Goal: Register for event/course

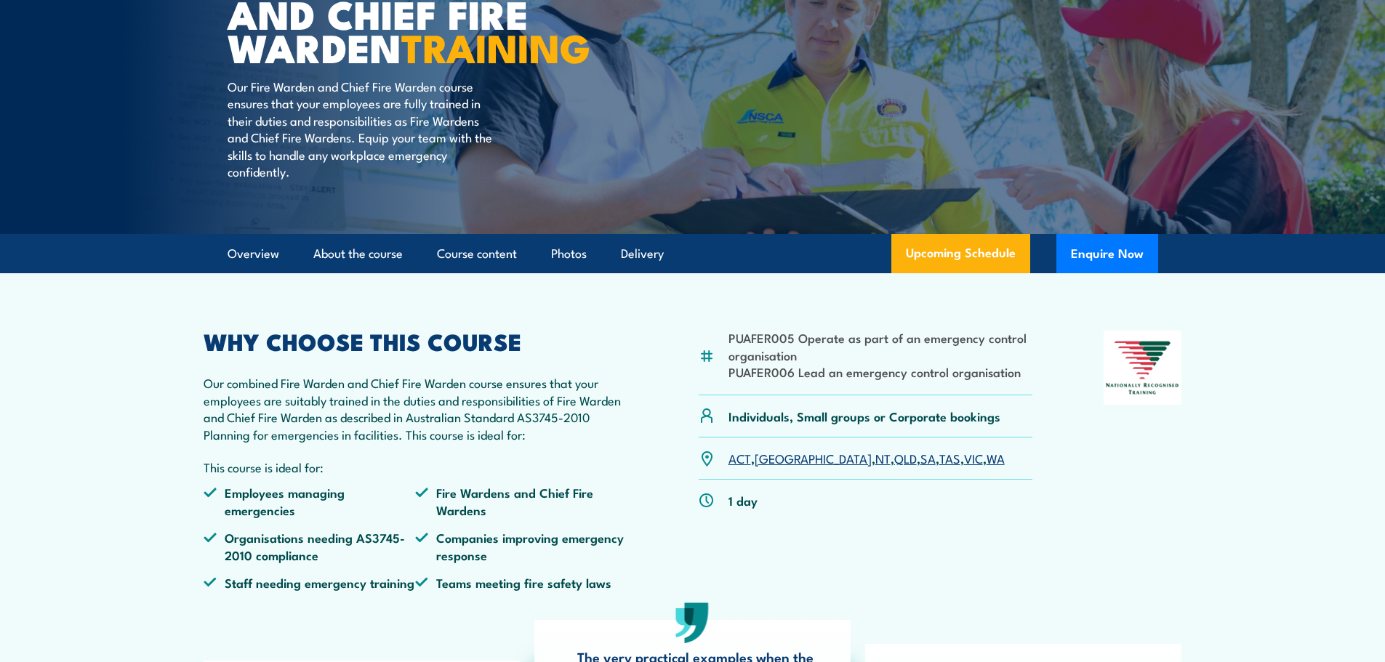
scroll to position [218, 0]
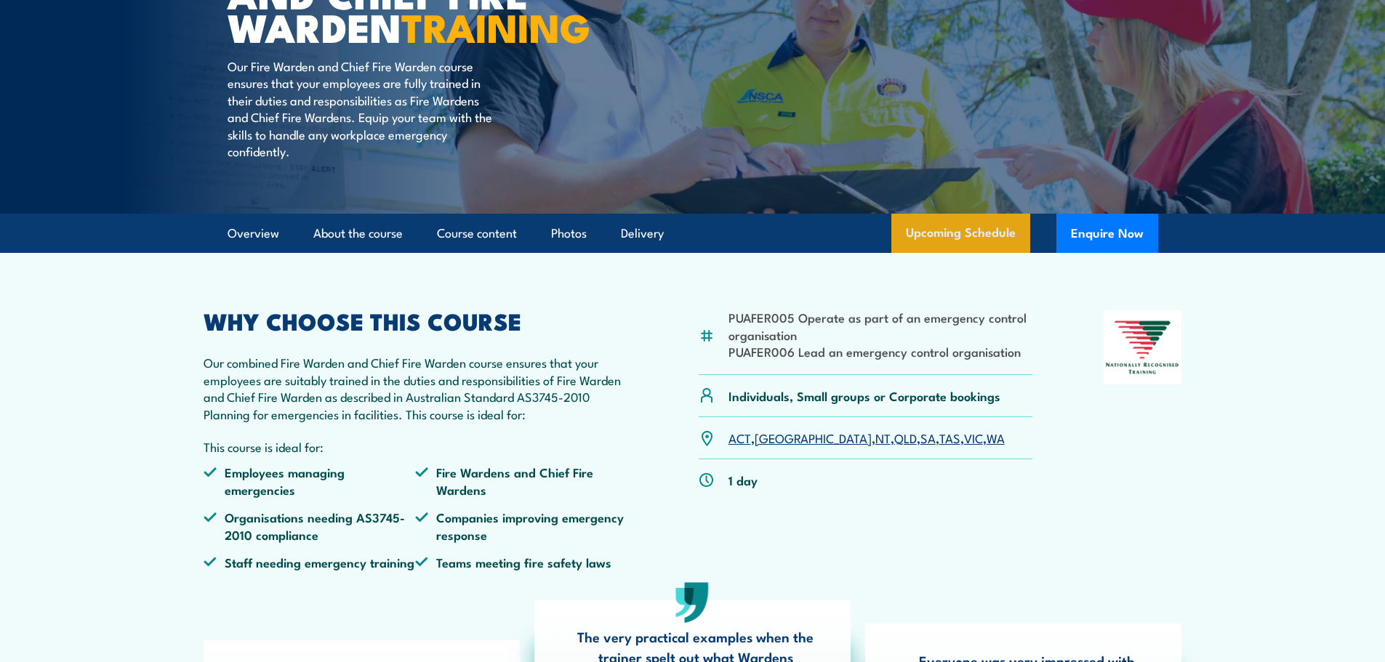
click at [937, 253] on link "Upcoming Schedule" at bounding box center [960, 233] width 139 height 39
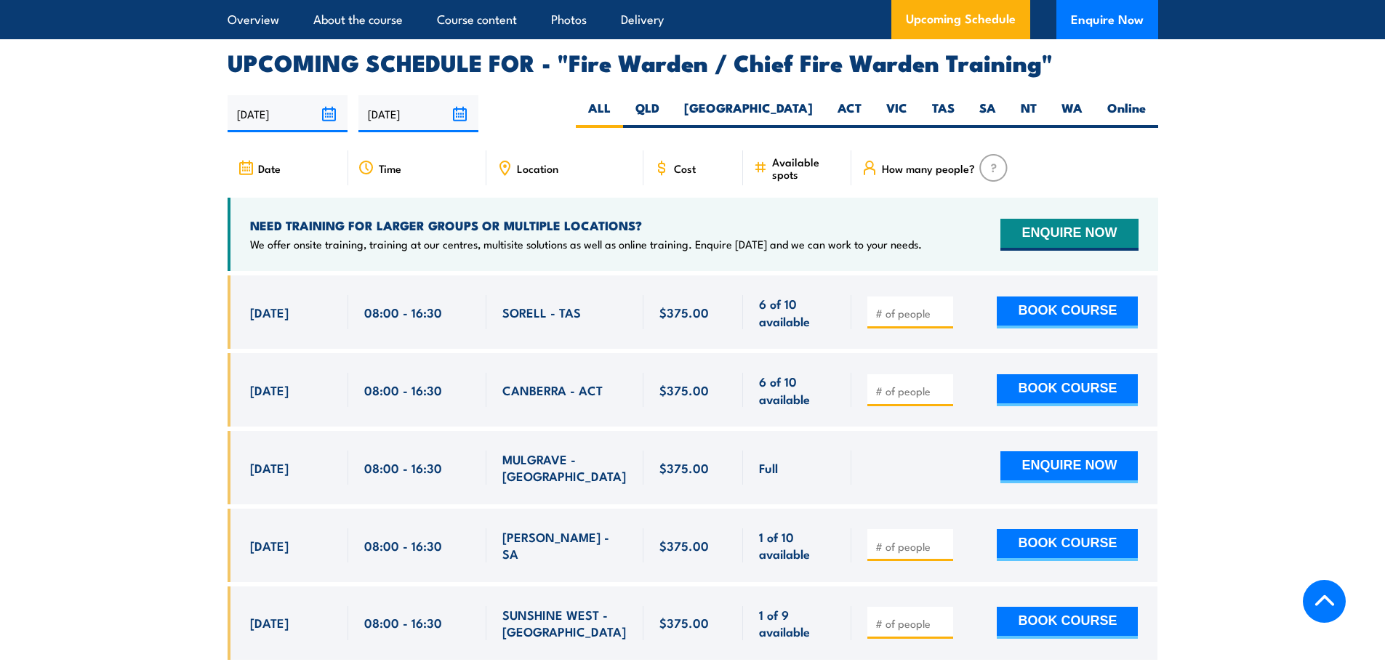
scroll to position [2503, 0]
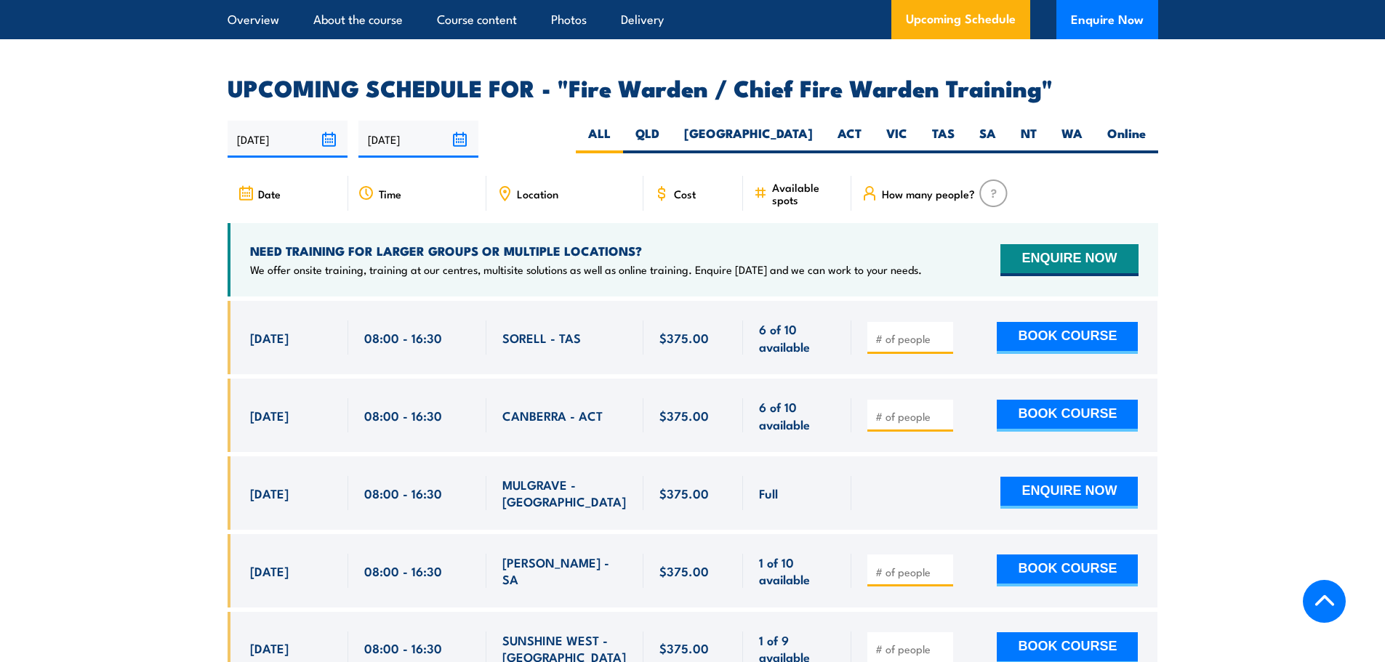
click at [579, 191] on div "Location" at bounding box center [564, 193] width 157 height 35
click at [545, 188] on span "Location" at bounding box center [537, 194] width 41 height 12
click at [531, 190] on span "Location" at bounding box center [537, 194] width 41 height 12
click at [500, 192] on icon at bounding box center [505, 193] width 16 height 16
click at [559, 194] on div "Location" at bounding box center [564, 193] width 157 height 35
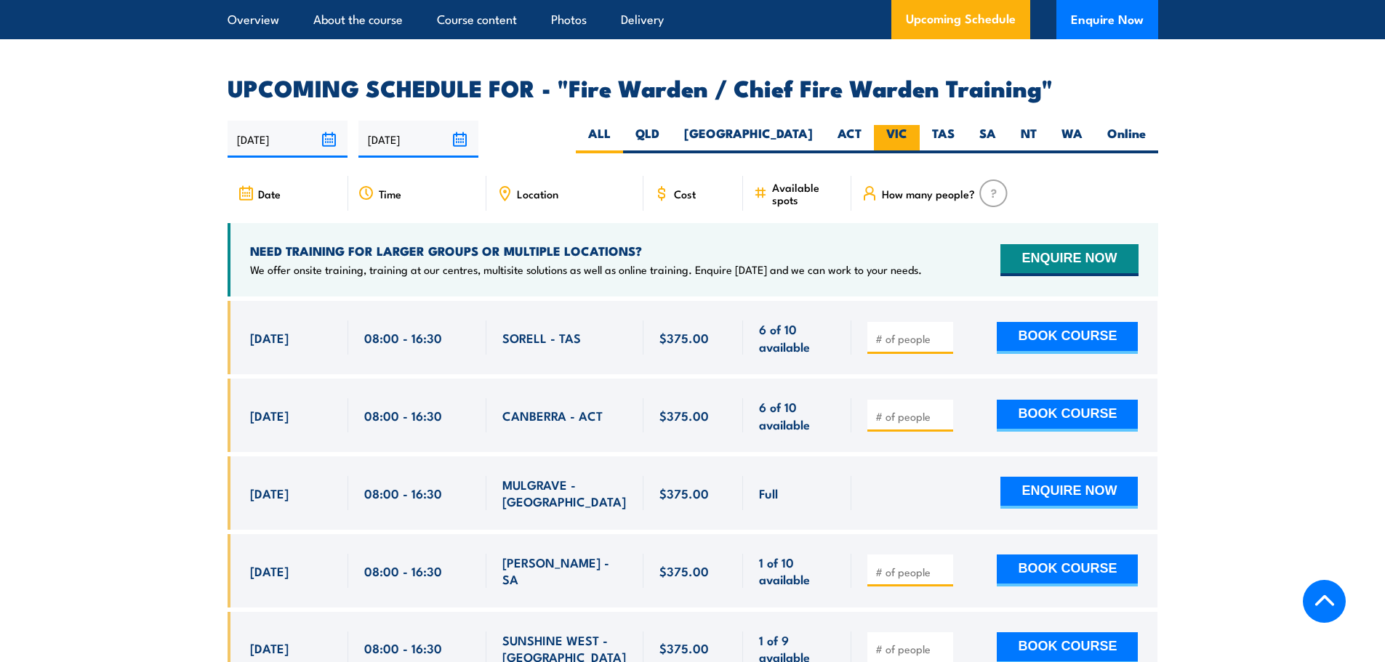
click at [891, 136] on label "VIC" at bounding box center [897, 139] width 46 height 28
click at [907, 135] on input "VIC" at bounding box center [911, 129] width 9 height 9
radio input "true"
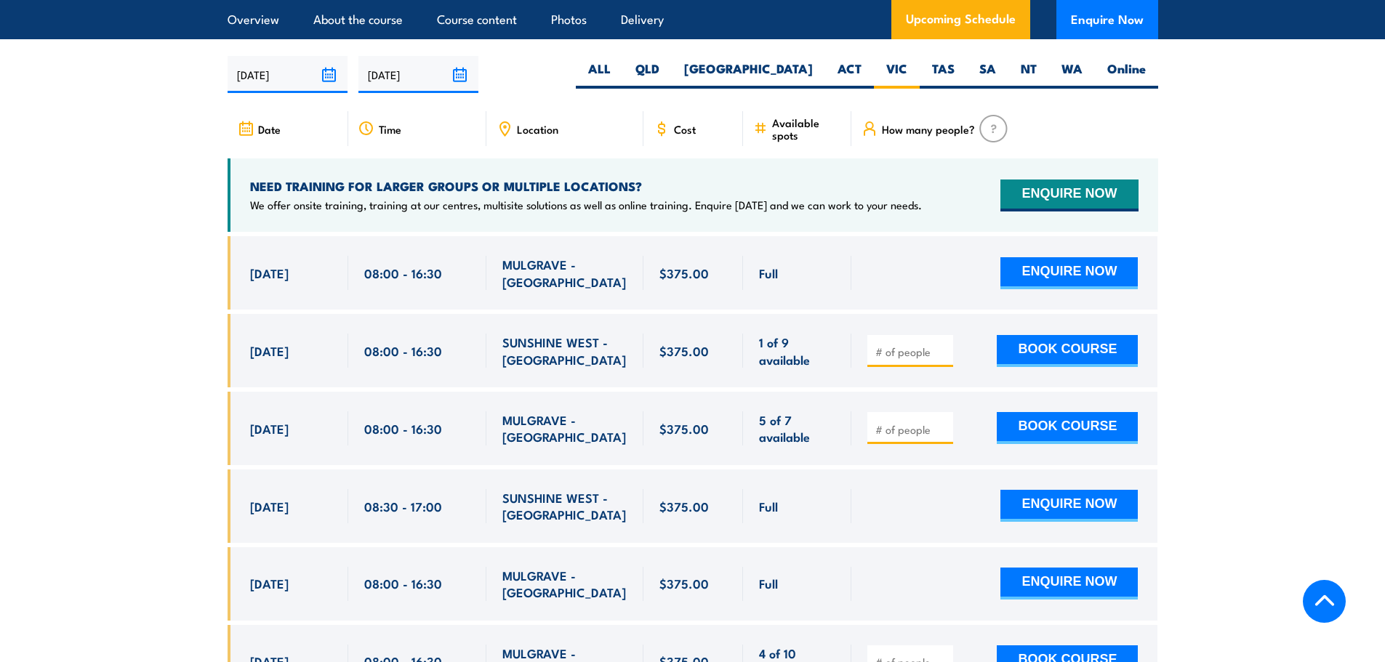
scroll to position [2575, 0]
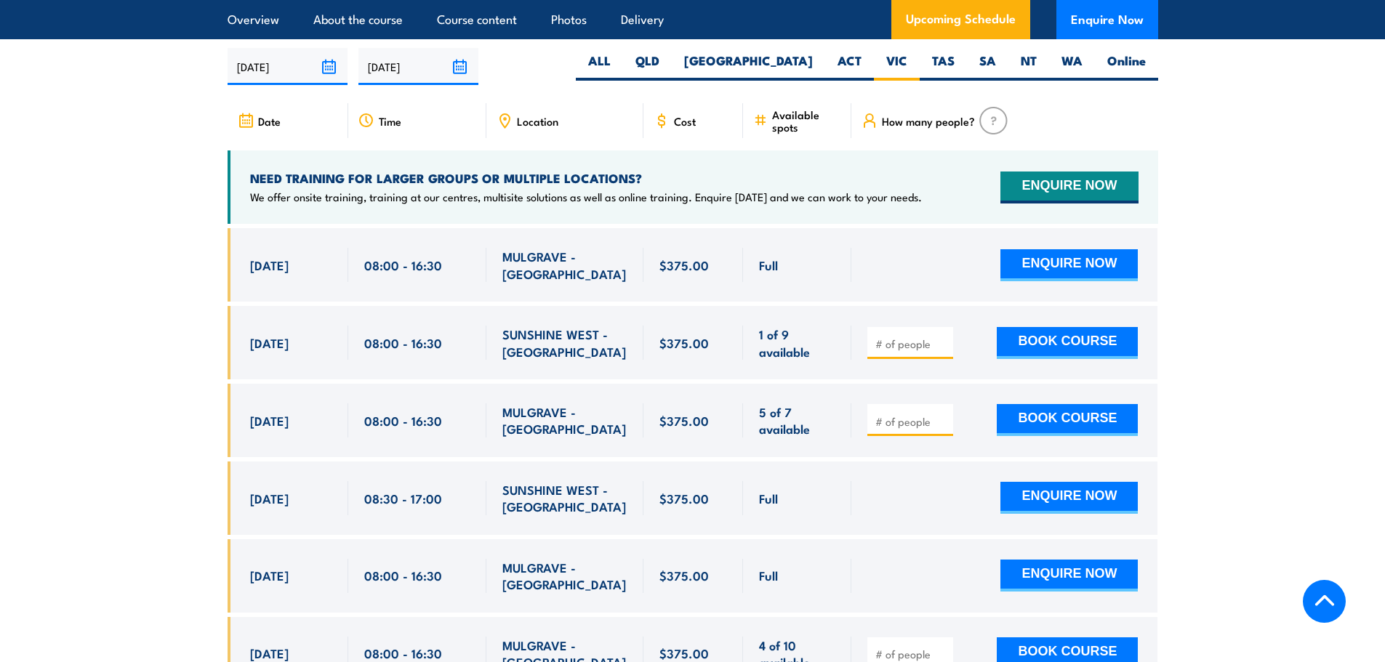
click at [529, 115] on span "Location" at bounding box center [537, 121] width 41 height 12
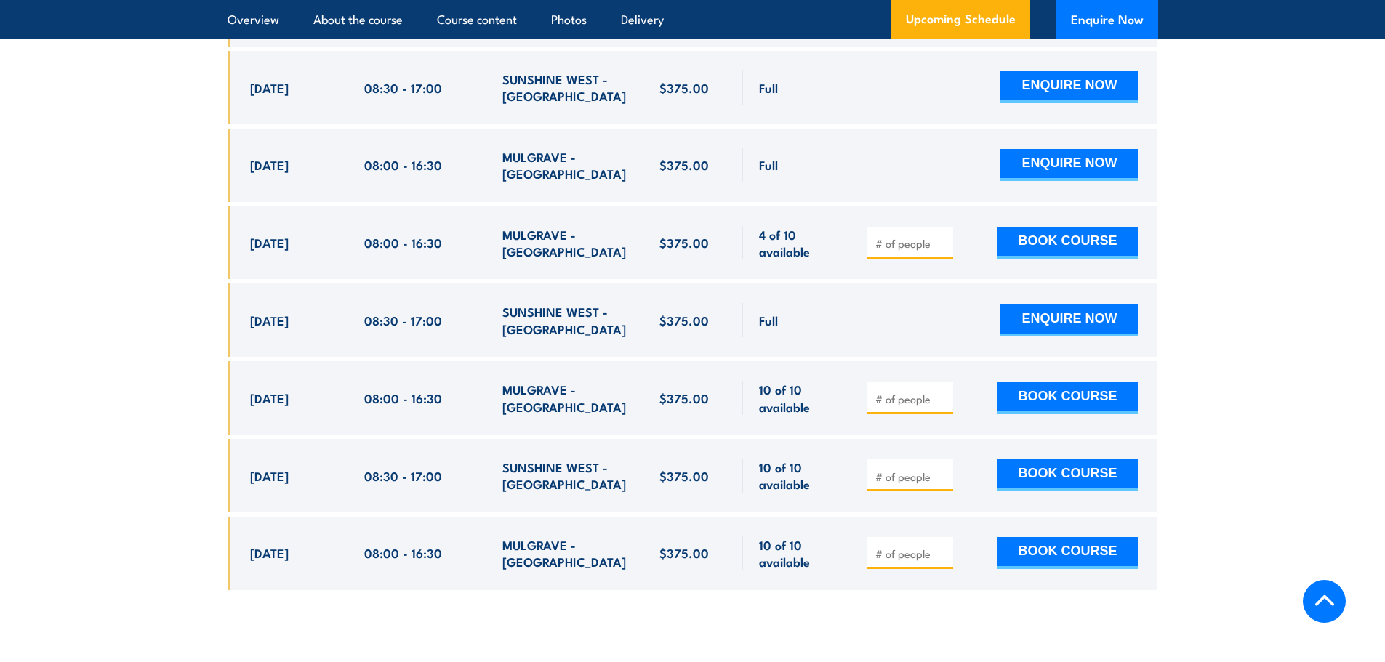
scroll to position [3011, 0]
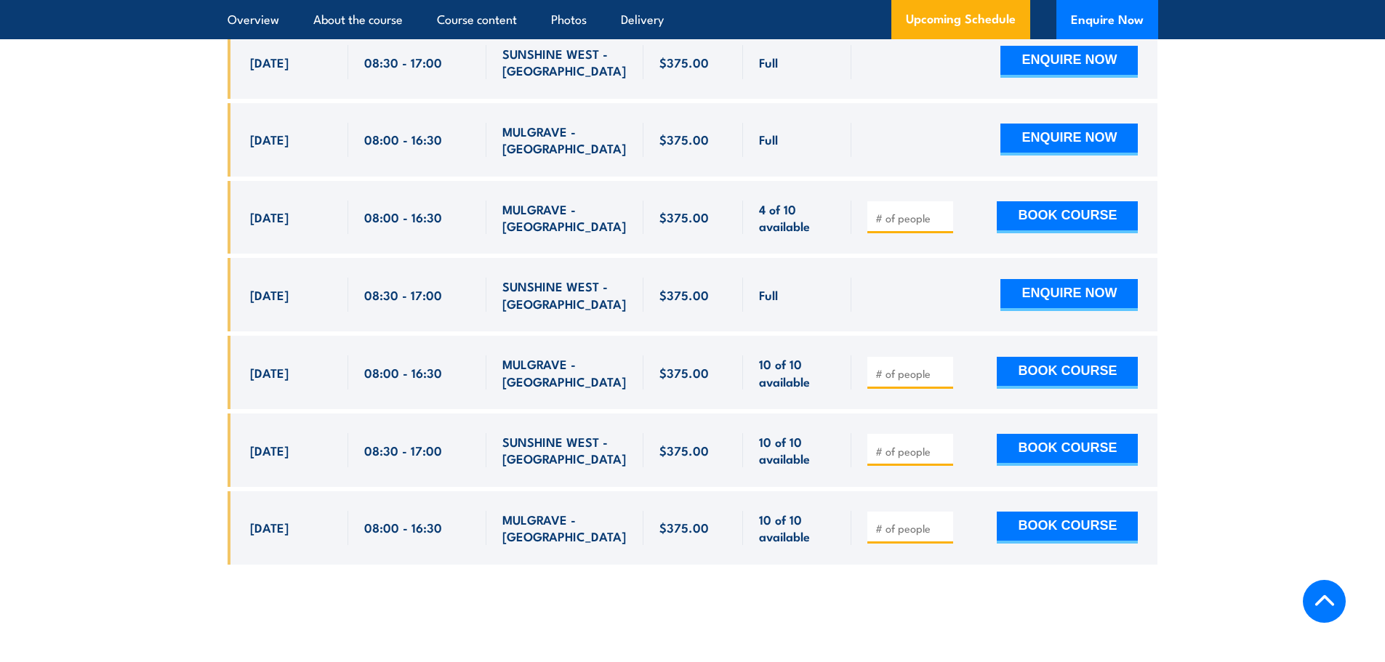
drag, startPoint x: 1272, startPoint y: 391, endPoint x: 1272, endPoint y: 374, distance: 16.7
click at [1272, 391] on section "UPCOMING SCHEDULE FOR - "Fire Warden / Chief Fire Warden Training" [DATE] [DATE]" at bounding box center [692, 77] width 1385 height 1018
